Goal: Find specific page/section: Find specific page/section

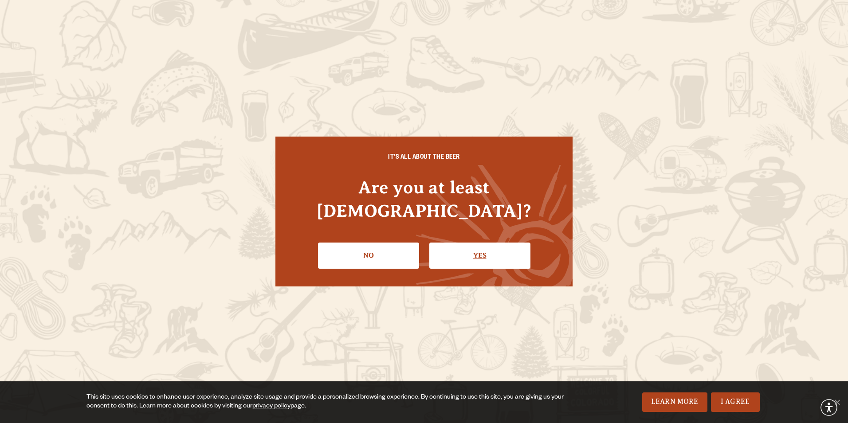
click at [466, 243] on link "Yes" at bounding box center [479, 256] width 101 height 26
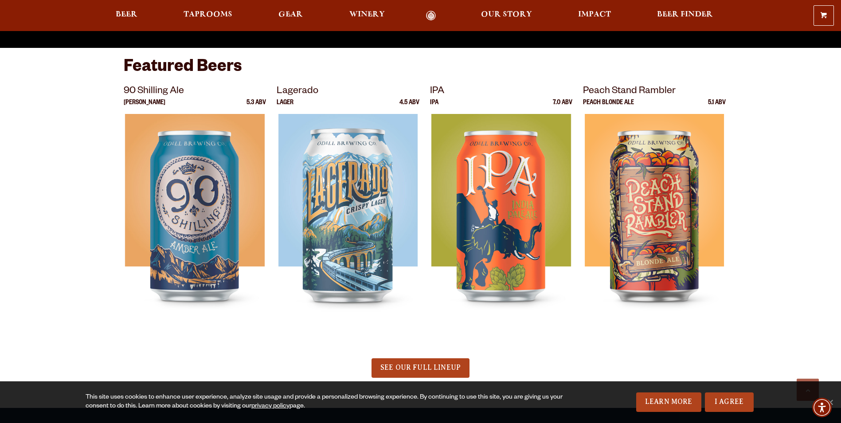
scroll to position [310, 0]
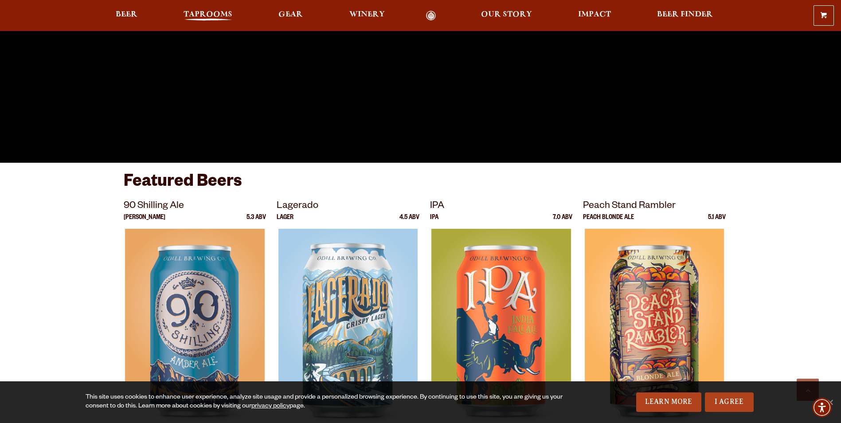
click at [196, 12] on span "Taprooms" at bounding box center [208, 14] width 49 height 7
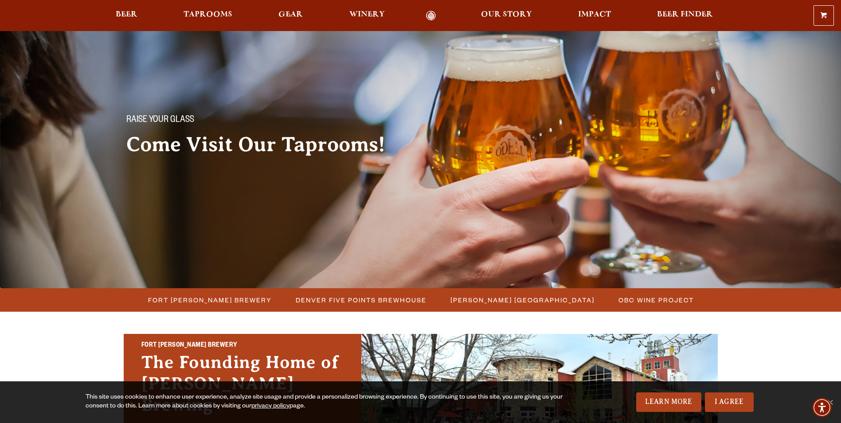
scroll to position [133, 0]
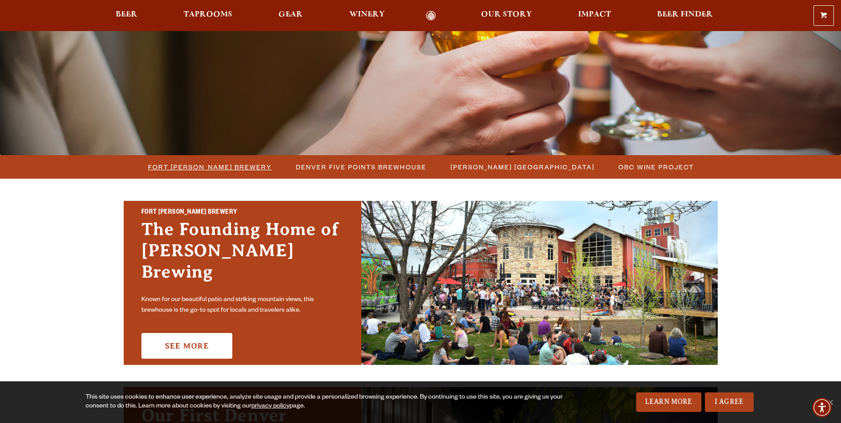
click at [212, 165] on span "Fort [PERSON_NAME] Brewery" at bounding box center [210, 167] width 124 height 13
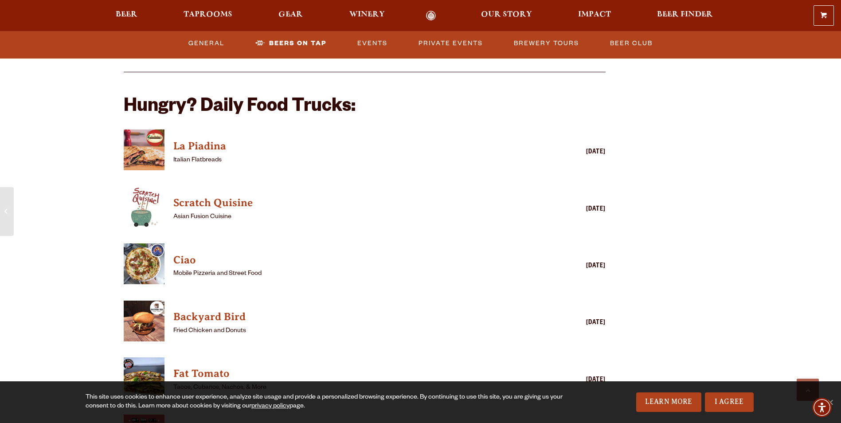
scroll to position [2128, 0]
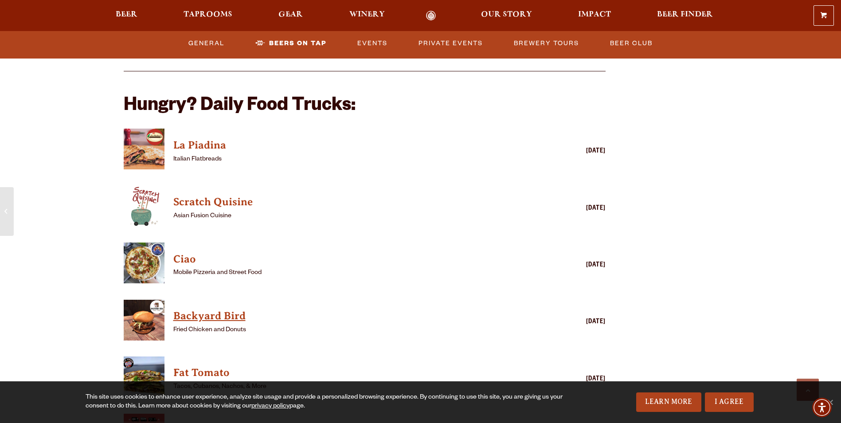
click at [219, 309] on h4 "Backyard Bird" at bounding box center [351, 316] width 357 height 14
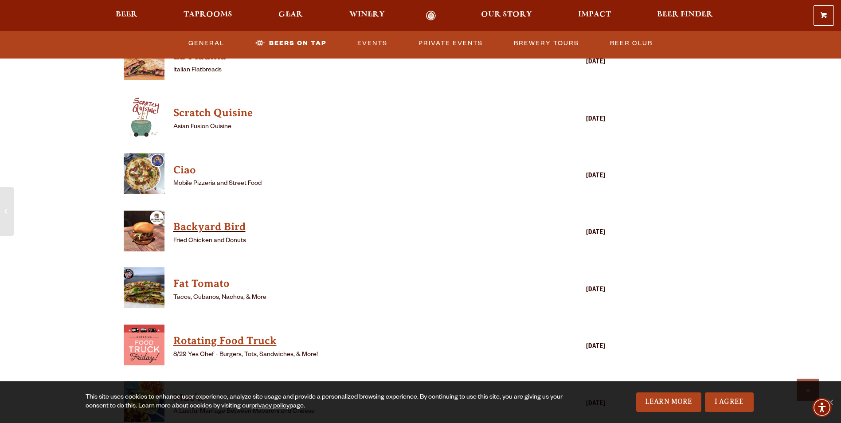
scroll to position [2306, 0]
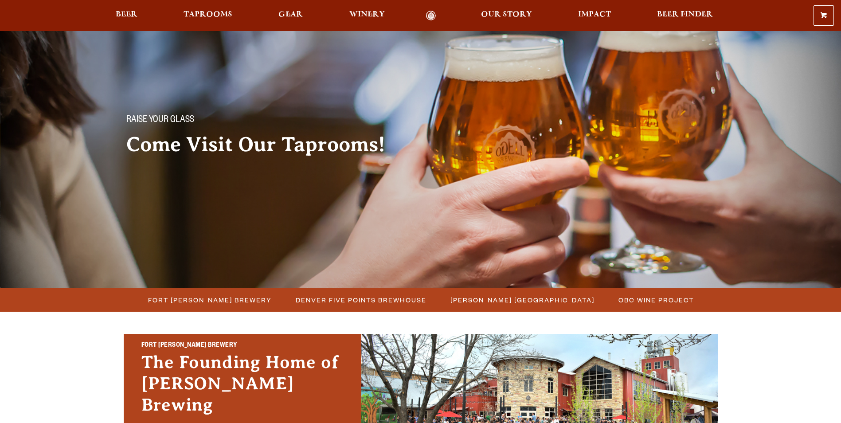
scroll to position [133, 0]
